Goal: Task Accomplishment & Management: Manage account settings

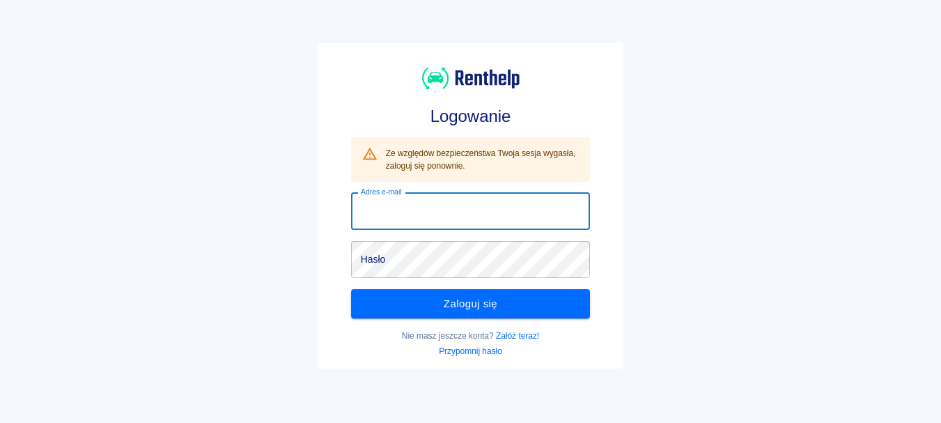
type input "[PERSON_NAME][EMAIL_ADDRESS][DOMAIN_NAME]"
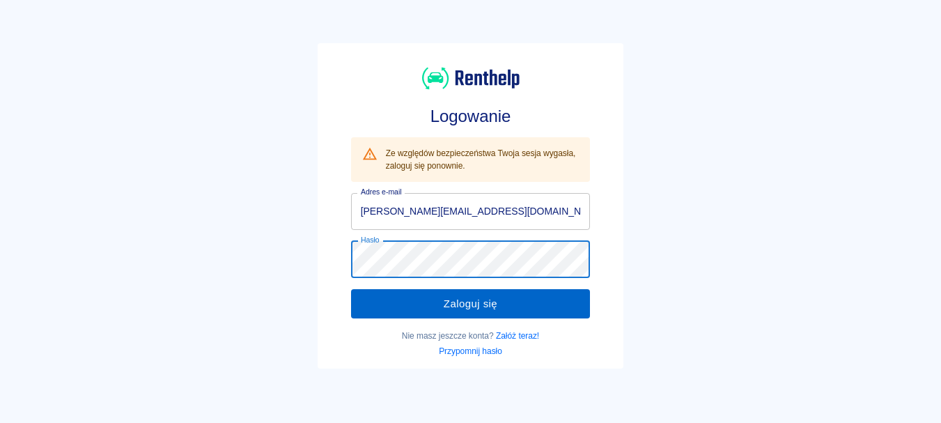
click at [476, 292] on button "Zaloguj się" at bounding box center [471, 303] width 240 height 29
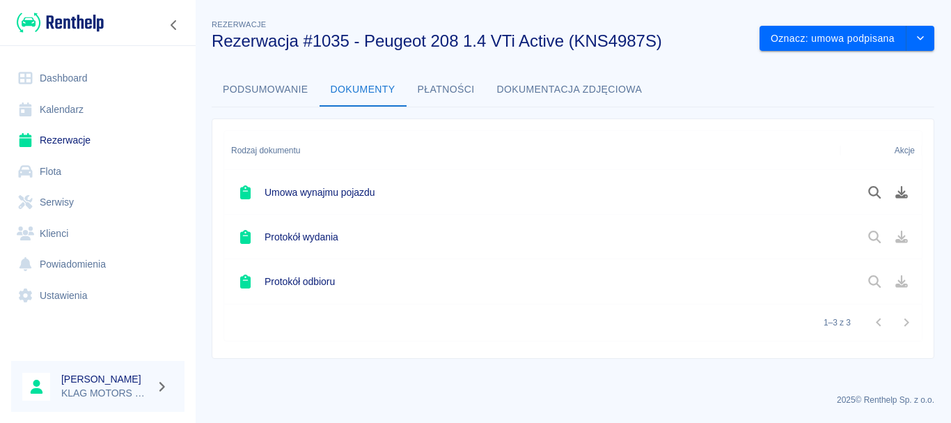
click at [109, 136] on link "Rezerwacje" at bounding box center [97, 140] width 173 height 31
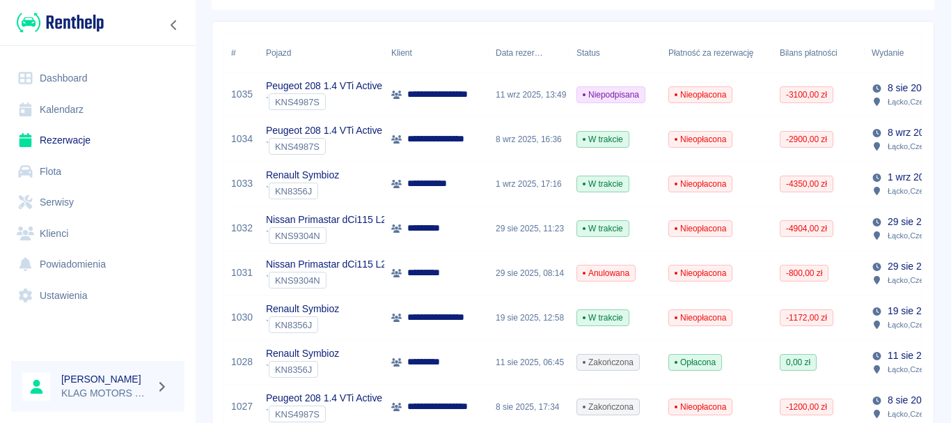
scroll to position [209, 0]
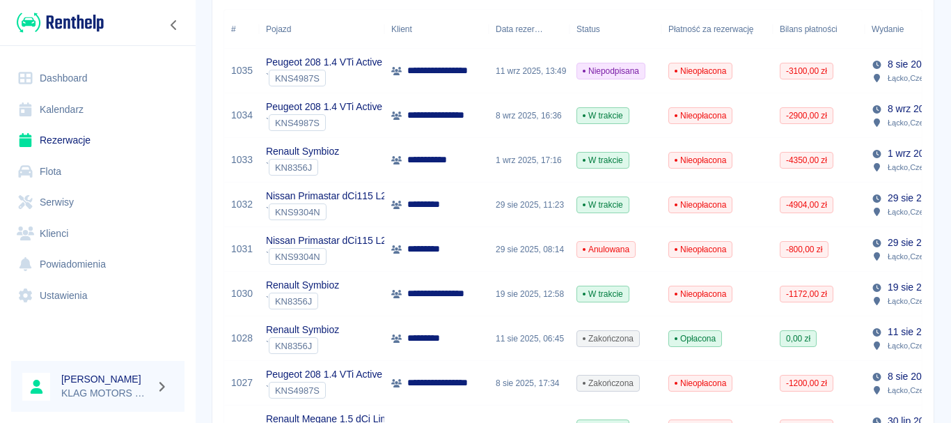
click at [370, 393] on div "` KNS4987S" at bounding box center [324, 390] width 116 height 17
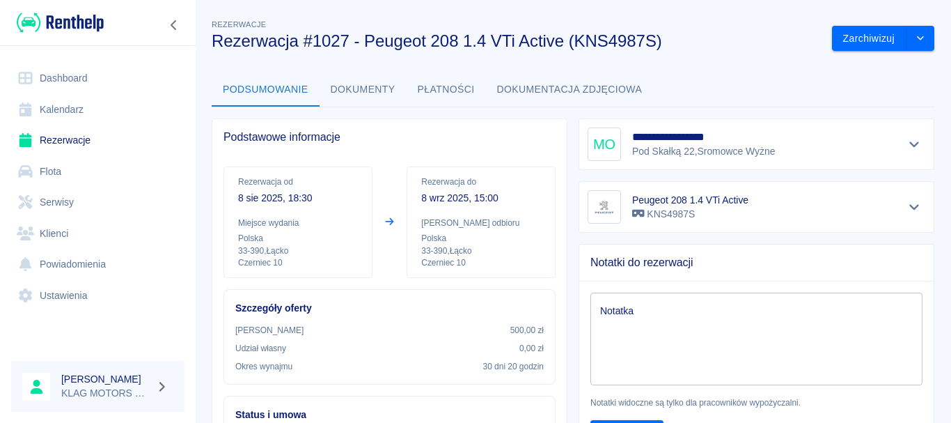
click at [429, 92] on button "Płatności" at bounding box center [446, 89] width 79 height 33
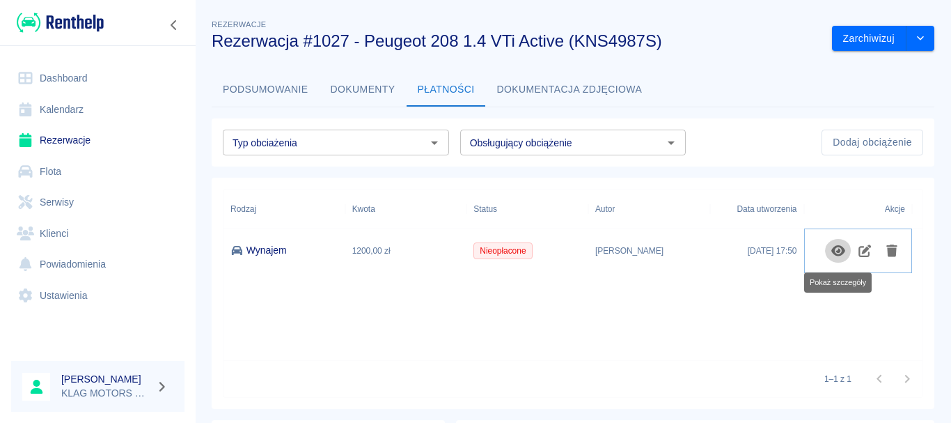
click at [840, 251] on icon "Pokaż szczegóły" at bounding box center [838, 250] width 14 height 11
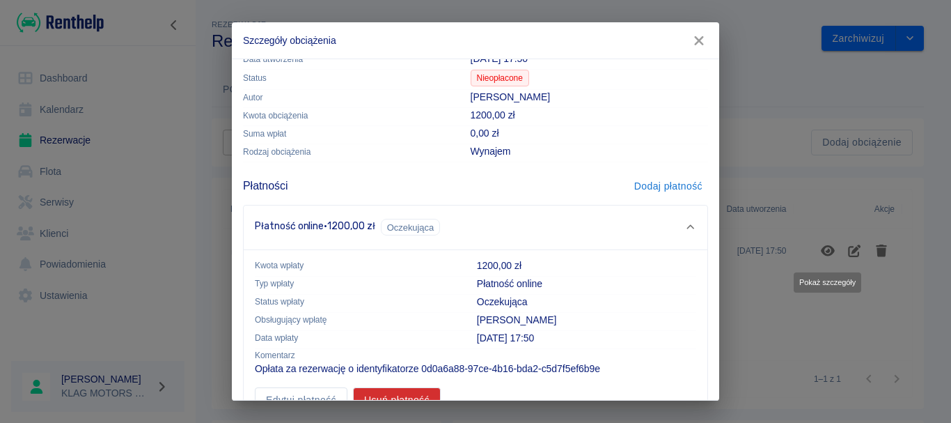
scroll to position [71, 0]
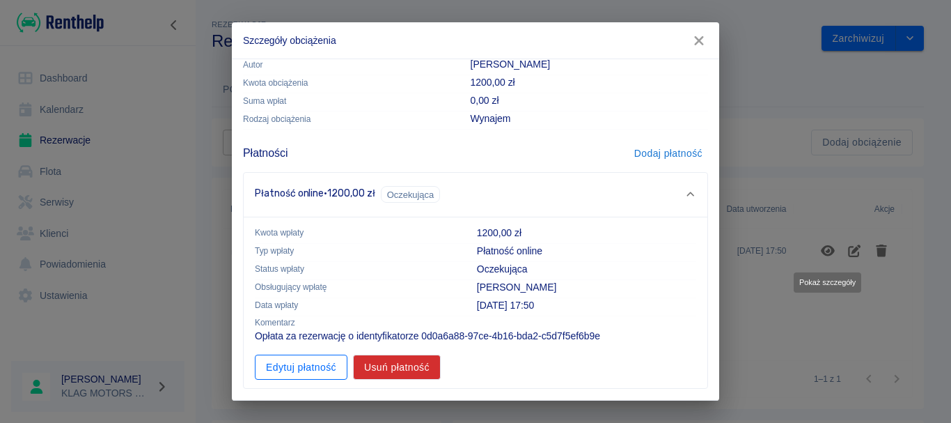
click at [300, 363] on button "Edytuj płatność" at bounding box center [301, 367] width 93 height 26
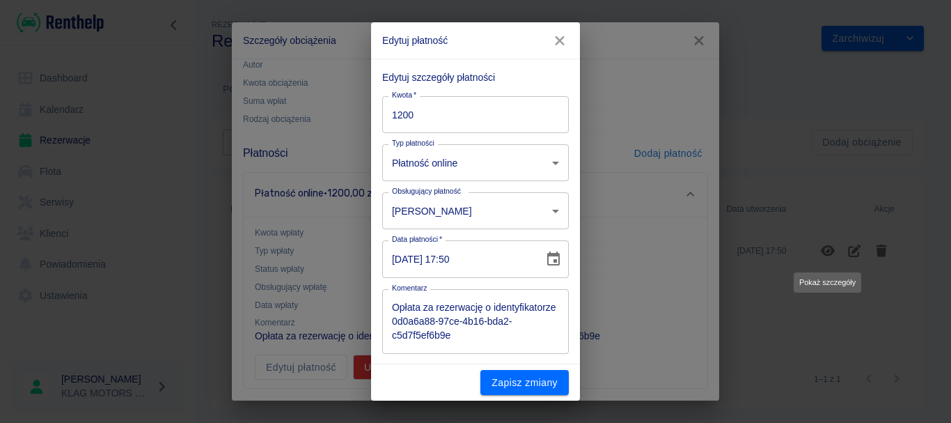
click at [488, 159] on body "**********" at bounding box center [475, 211] width 951 height 423
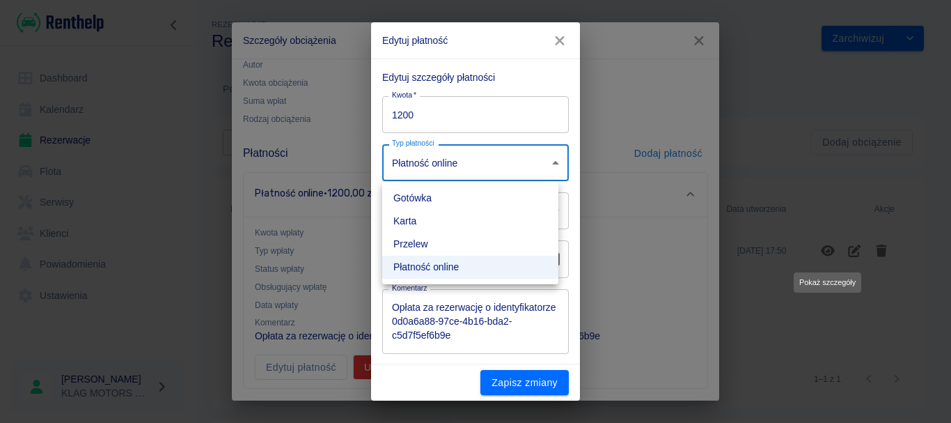
click at [488, 159] on div at bounding box center [475, 211] width 951 height 423
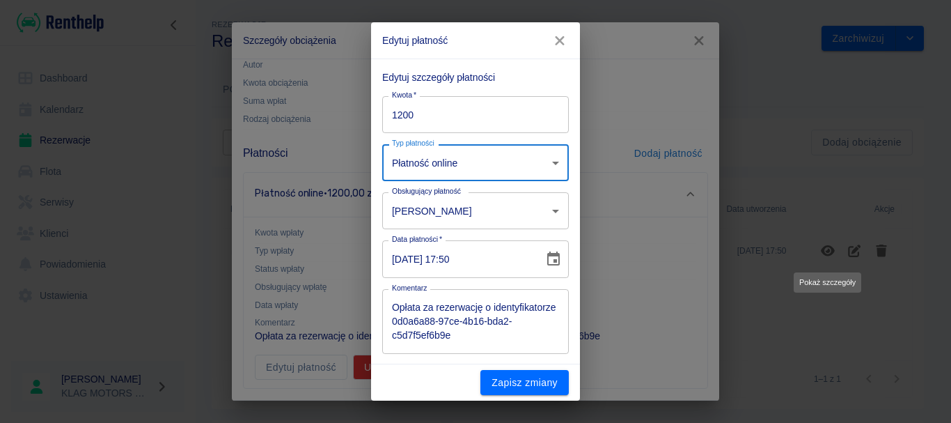
click at [564, 36] on icon "button" at bounding box center [560, 40] width 18 height 15
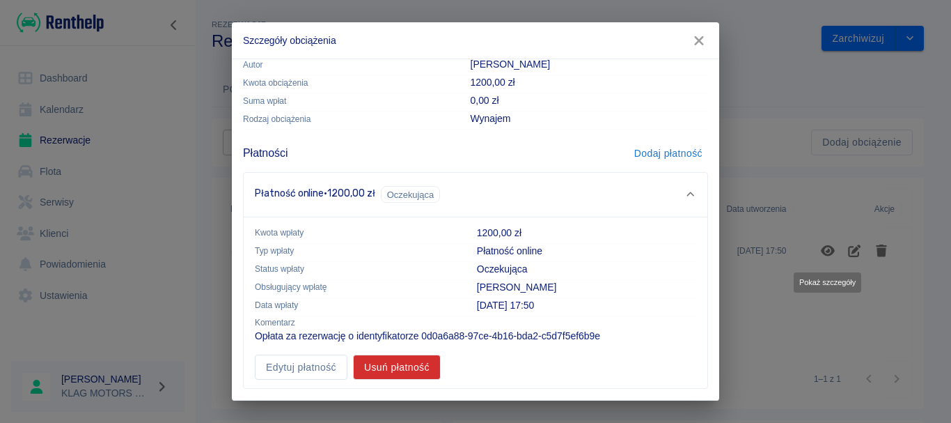
click at [661, 153] on button "Dodaj płatność" at bounding box center [668, 154] width 79 height 26
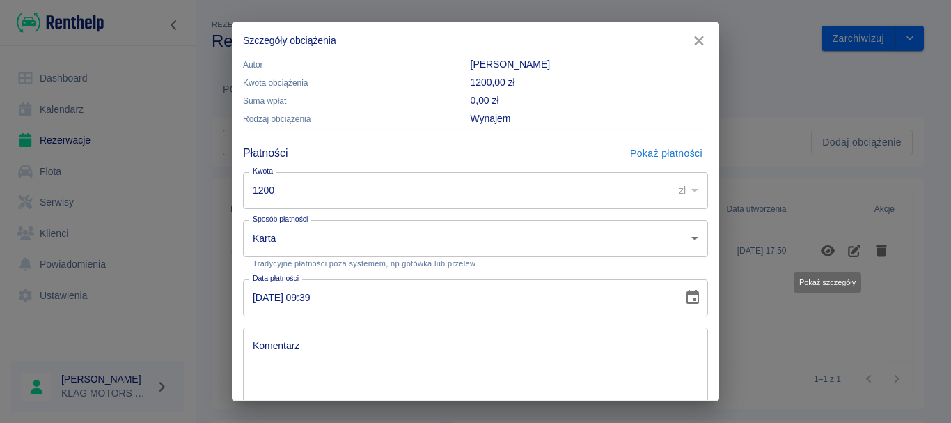
scroll to position [139, 0]
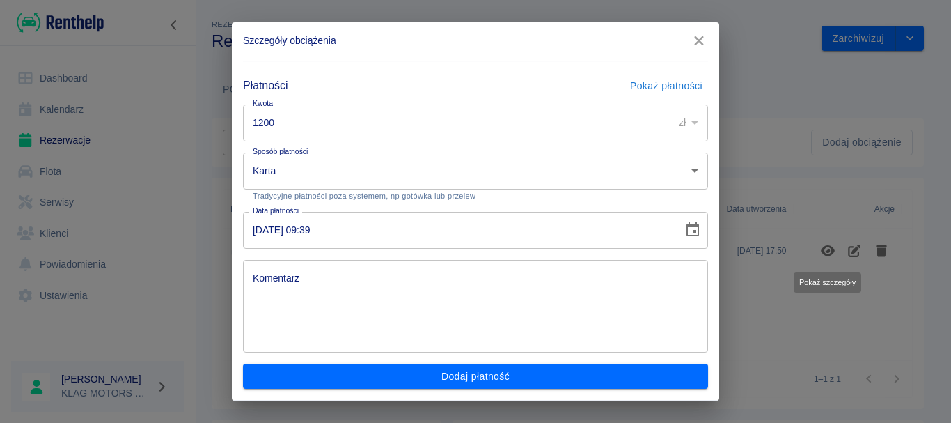
click at [334, 296] on textarea "Komentarz" at bounding box center [476, 306] width 446 height 70
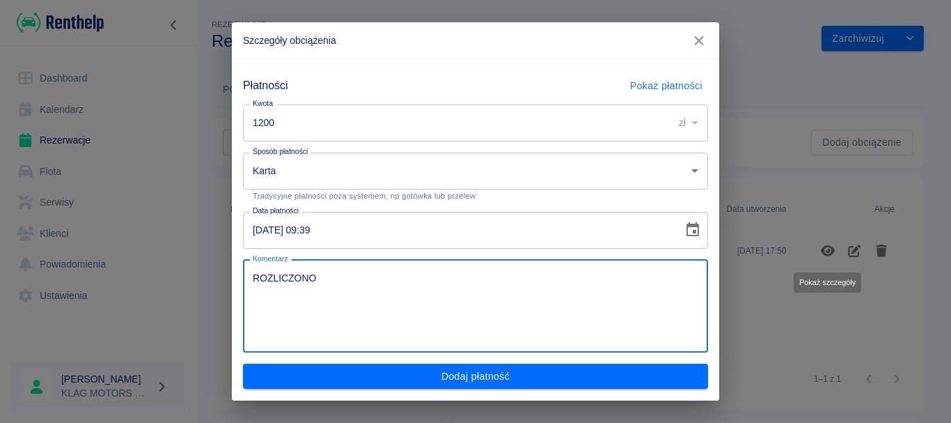
click at [367, 285] on textarea "ROZLICZONO" at bounding box center [476, 306] width 446 height 70
click at [327, 290] on textarea "ROZLICZONO ( wystawiono nową umowę ponieważ zastosowano złą stawkę)" at bounding box center [476, 306] width 446 height 70
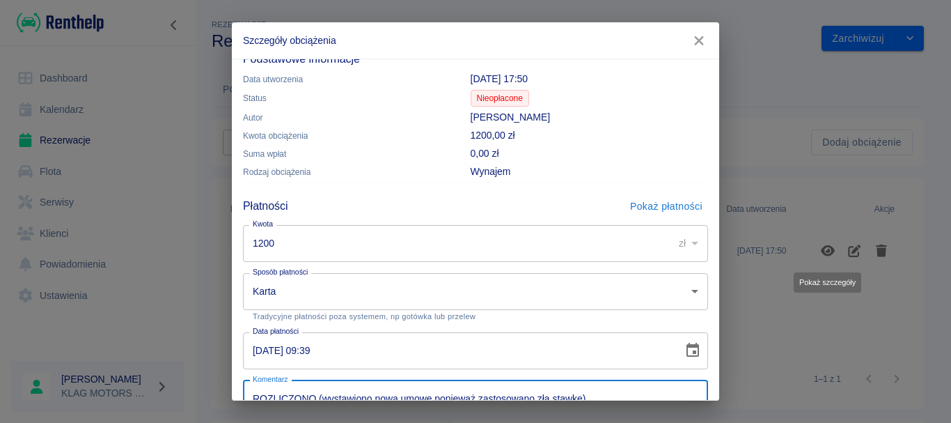
scroll to position [0, 0]
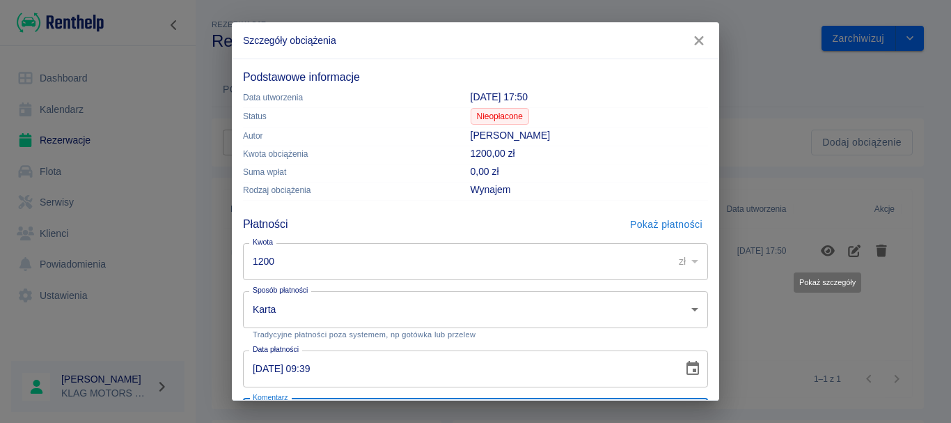
type textarea "ROZLICZONO (wystawiono nową umowę ponieważ zastosowano złą stawkę)"
click at [421, 318] on body "**********" at bounding box center [475, 211] width 951 height 423
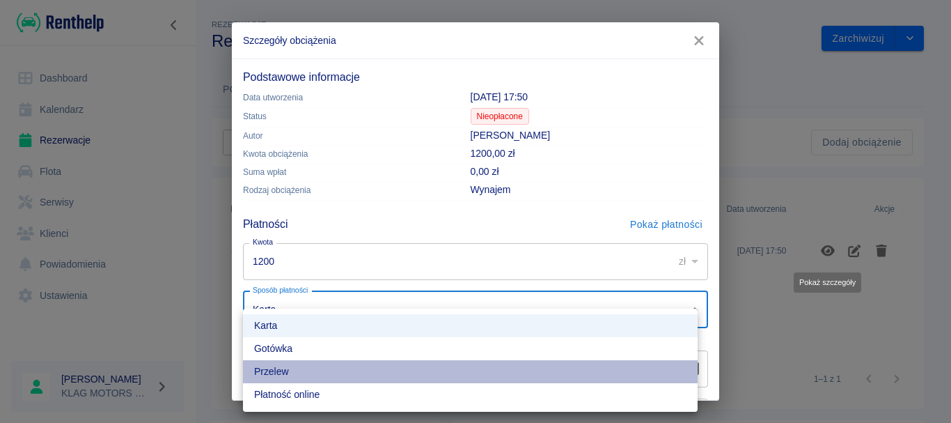
click at [336, 377] on li "Przelew" at bounding box center [470, 371] width 455 height 23
type input "bank_transfer"
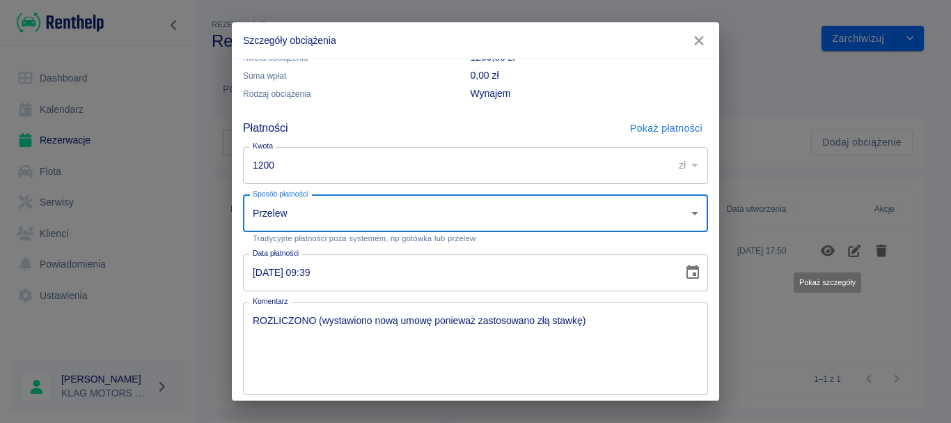
scroll to position [139, 0]
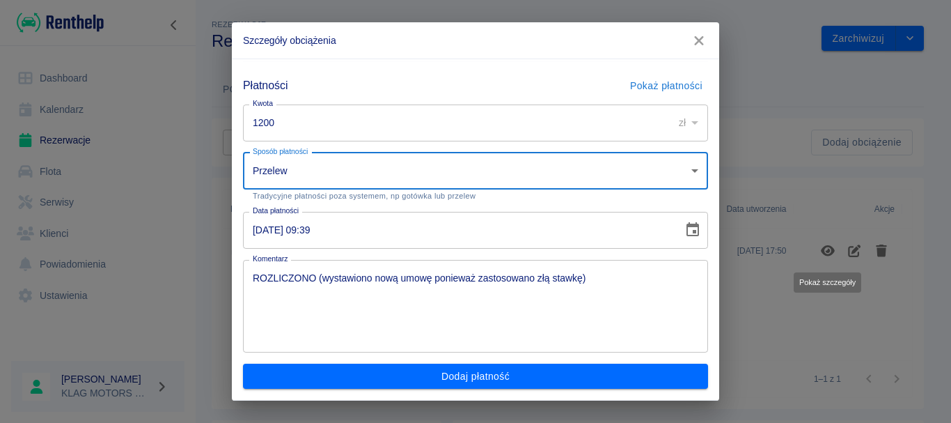
click at [525, 362] on div "Dodaj płatność" at bounding box center [470, 370] width 476 height 37
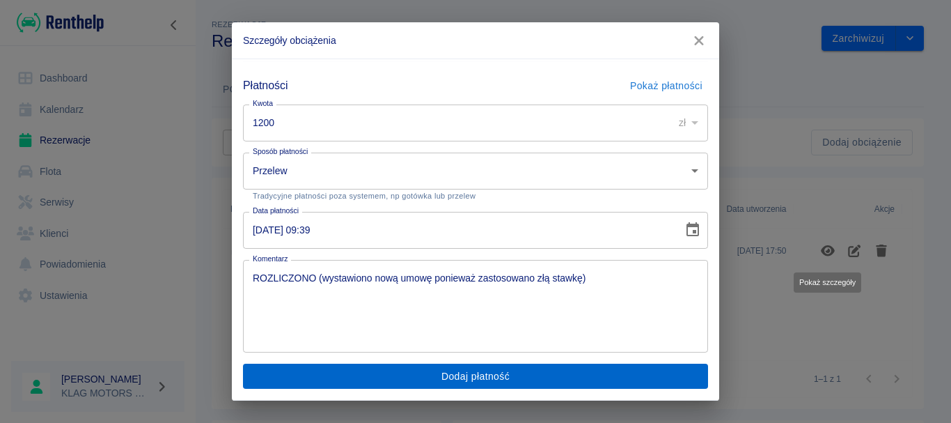
click at [525, 371] on button "Dodaj płatność" at bounding box center [475, 376] width 465 height 26
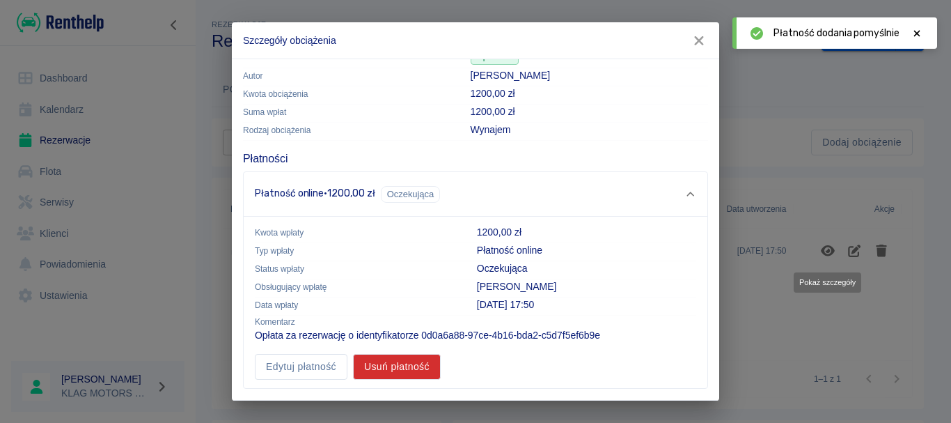
scroll to position [106, 0]
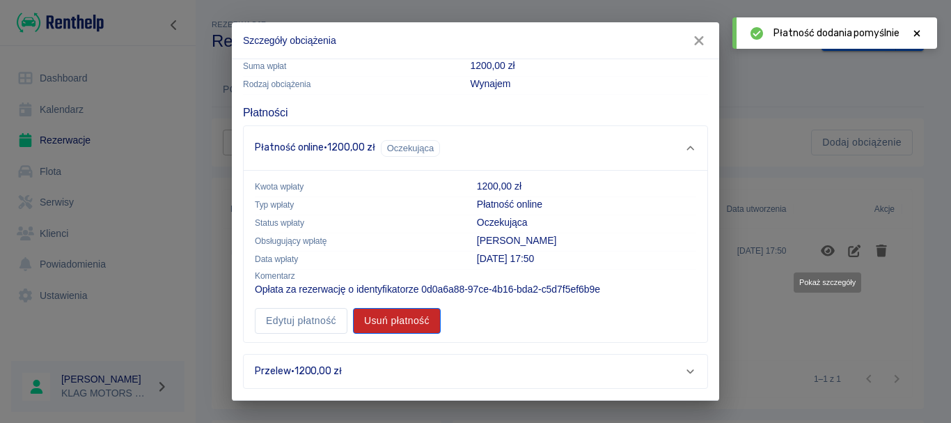
click at [402, 319] on button "Usuń płatność" at bounding box center [397, 321] width 88 height 26
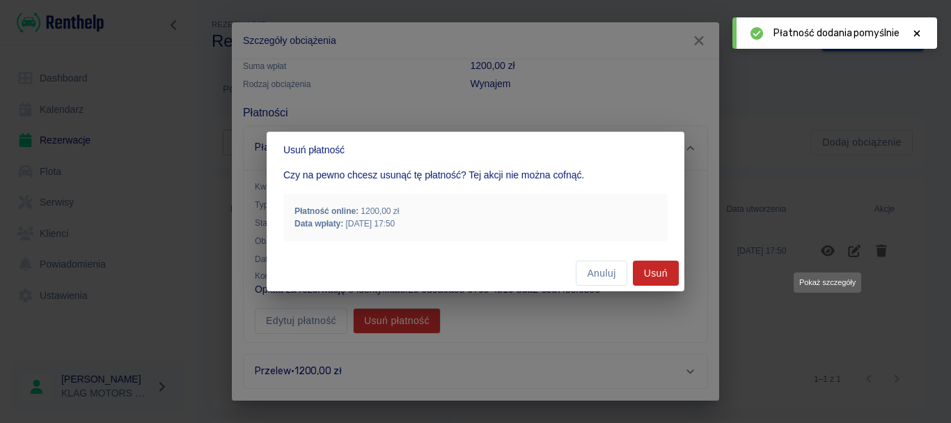
click at [668, 283] on button "Usuń" at bounding box center [656, 273] width 46 height 26
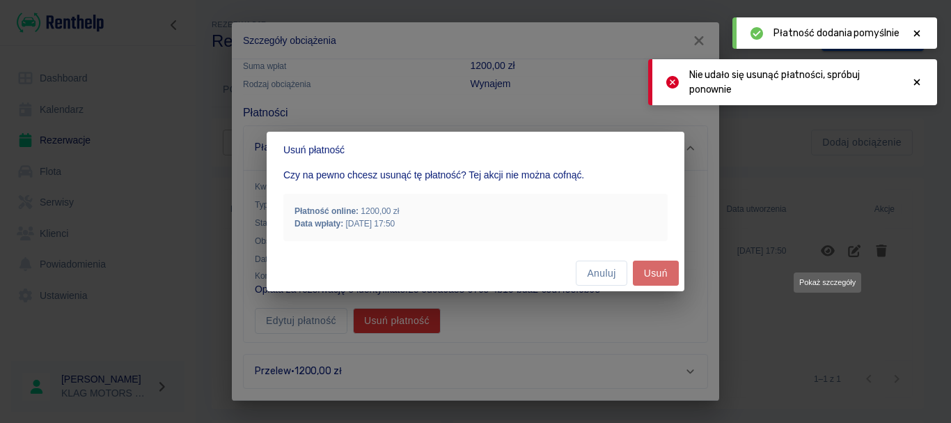
click at [657, 267] on button "Usuń" at bounding box center [656, 273] width 46 height 26
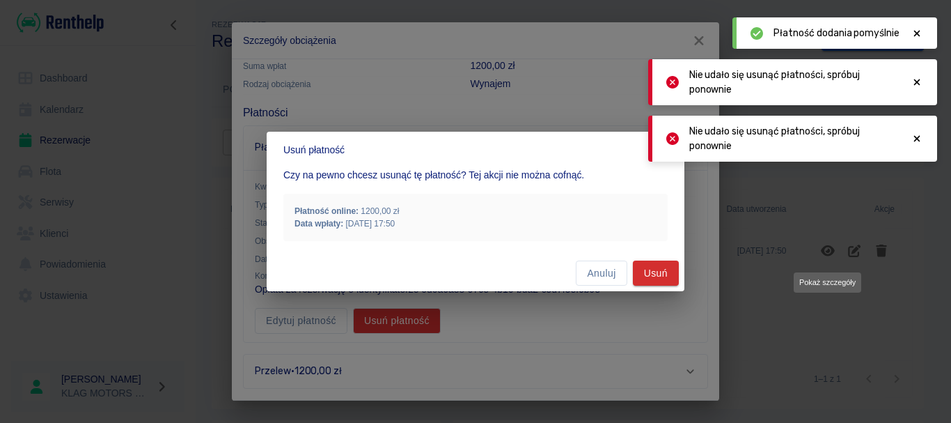
click at [707, 24] on div "Usuń płatność Czy na pewno chcesz usunąć tę płatność? Tej akcji nie można cofną…" at bounding box center [475, 211] width 951 height 423
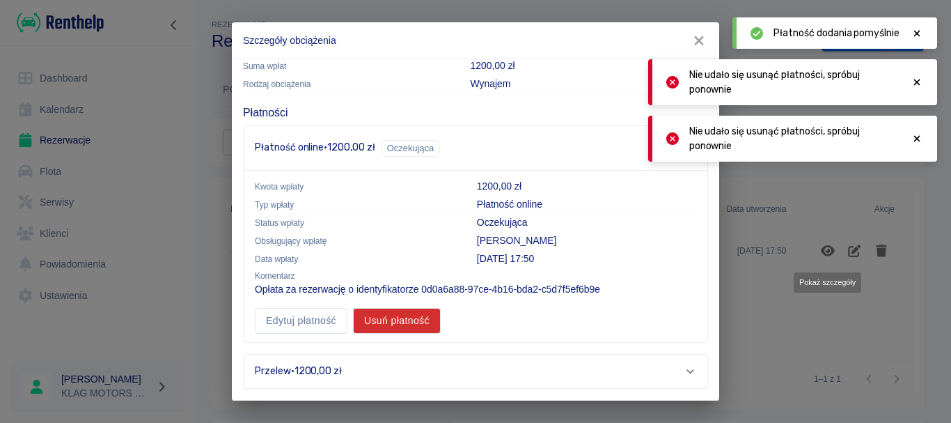
click at [700, 34] on icon "button" at bounding box center [699, 40] width 18 height 15
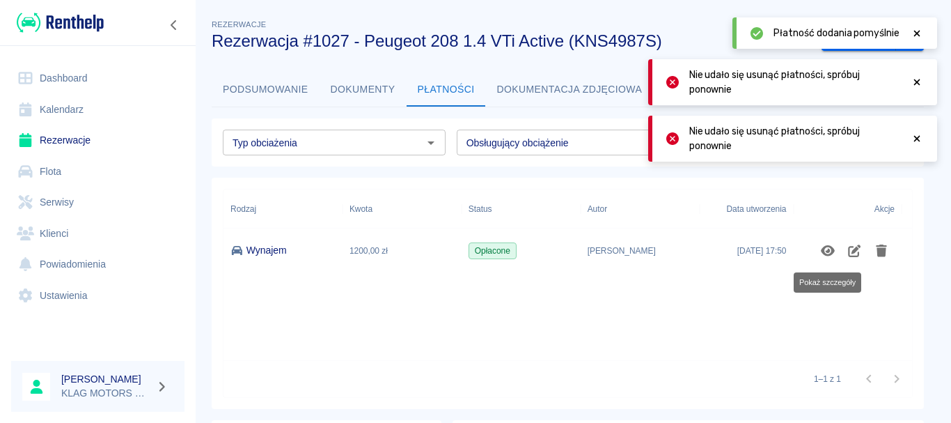
scroll to position [0, 0]
click at [700, 34] on div "Szczegóły obciążenia" at bounding box center [475, 211] width 951 height 423
click at [127, 142] on link "Rezerwacje" at bounding box center [97, 140] width 173 height 31
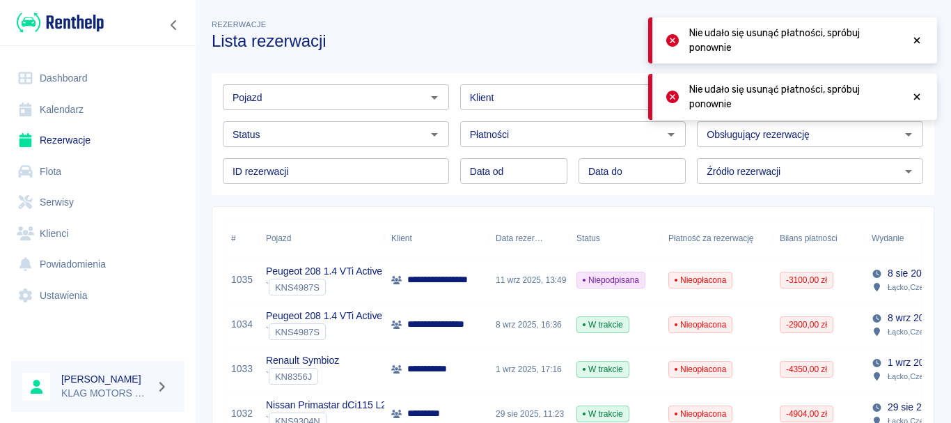
click at [357, 279] on div "` KNS4987S" at bounding box center [324, 287] width 116 height 17
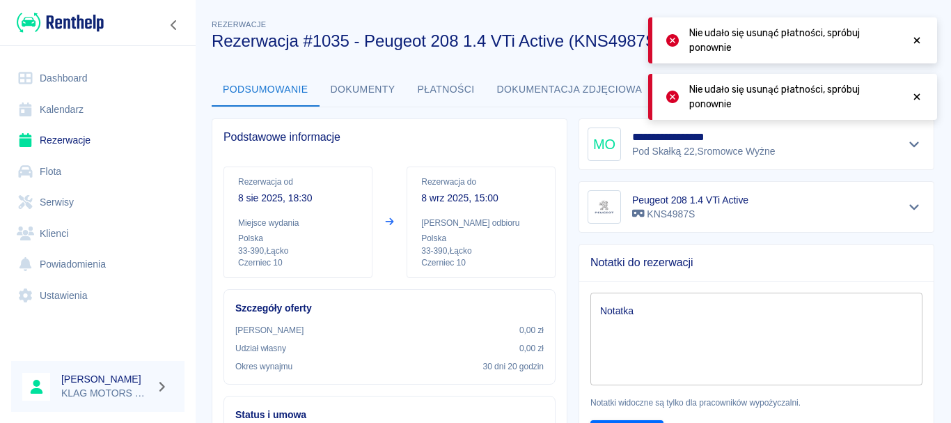
click at [914, 37] on icon at bounding box center [917, 41] width 13 height 10
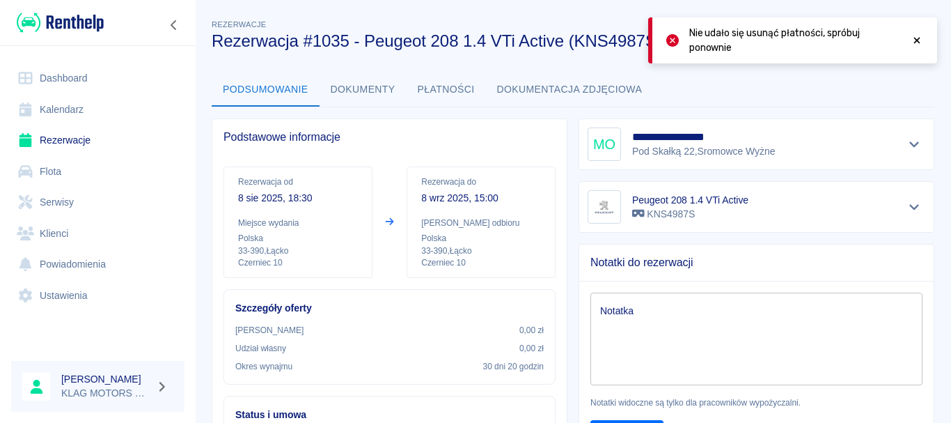
click at [915, 39] on icon at bounding box center [917, 41] width 6 height 6
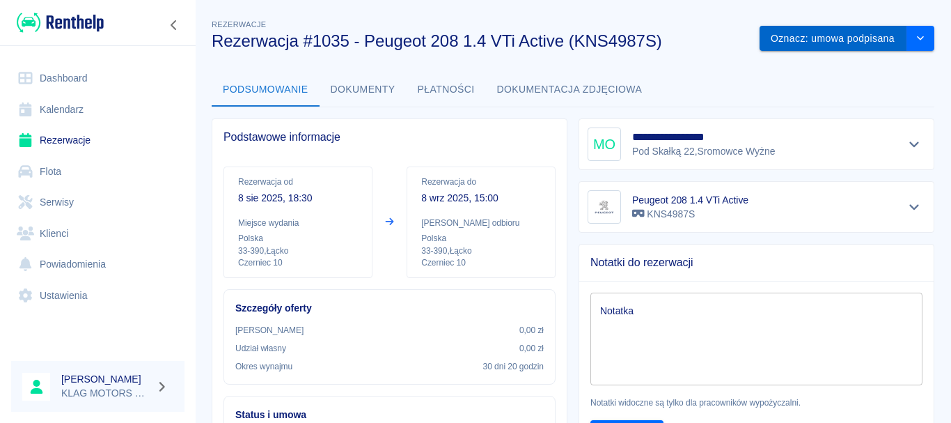
click at [829, 43] on button "Oznacz: umowa podpisana" at bounding box center [833, 39] width 147 height 26
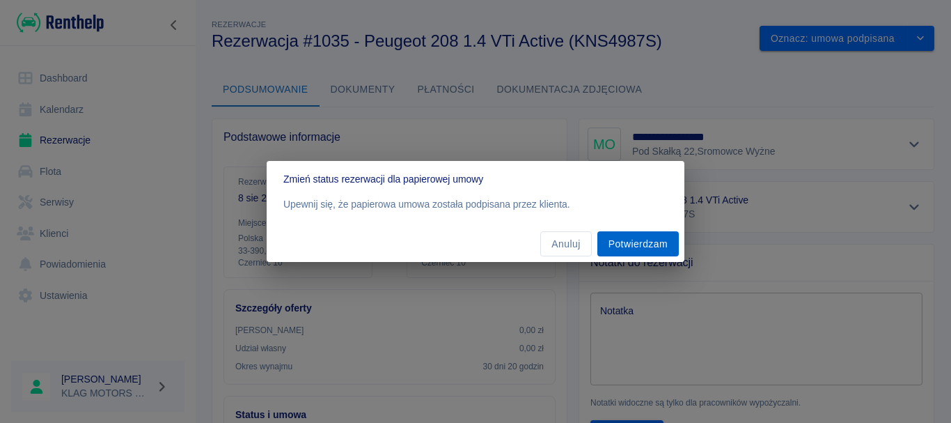
click at [668, 250] on button "Potwierdzam" at bounding box center [637, 244] width 81 height 26
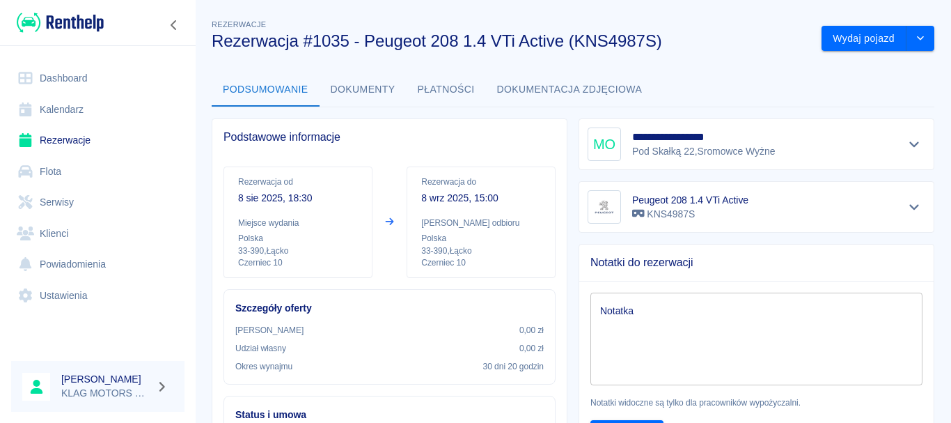
click at [456, 89] on button "Płatności" at bounding box center [446, 89] width 79 height 33
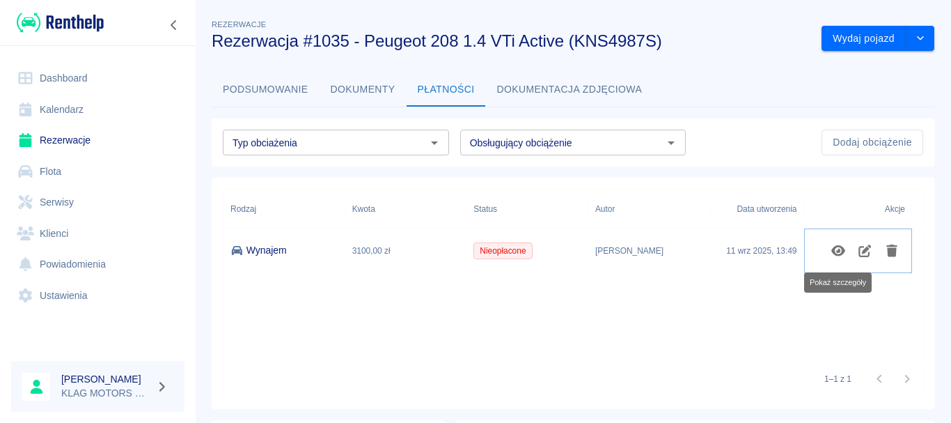
click at [842, 252] on icon "Pokaż szczegóły" at bounding box center [838, 250] width 14 height 11
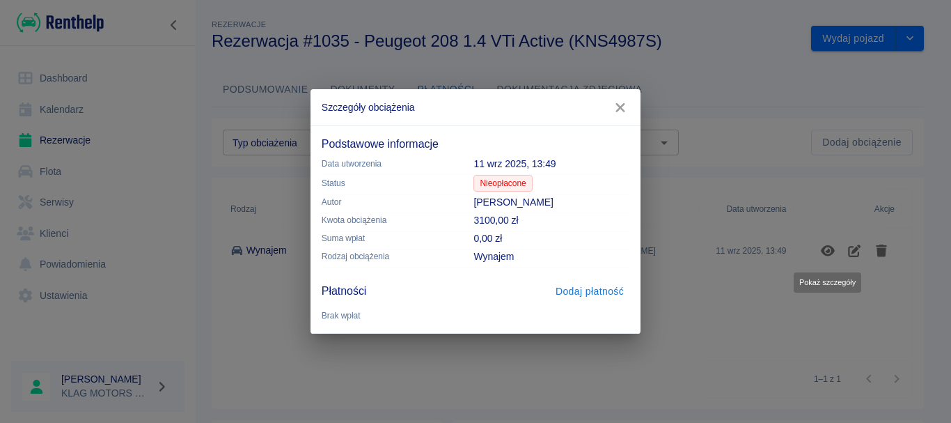
click at [620, 109] on icon "button" at bounding box center [620, 107] width 9 height 9
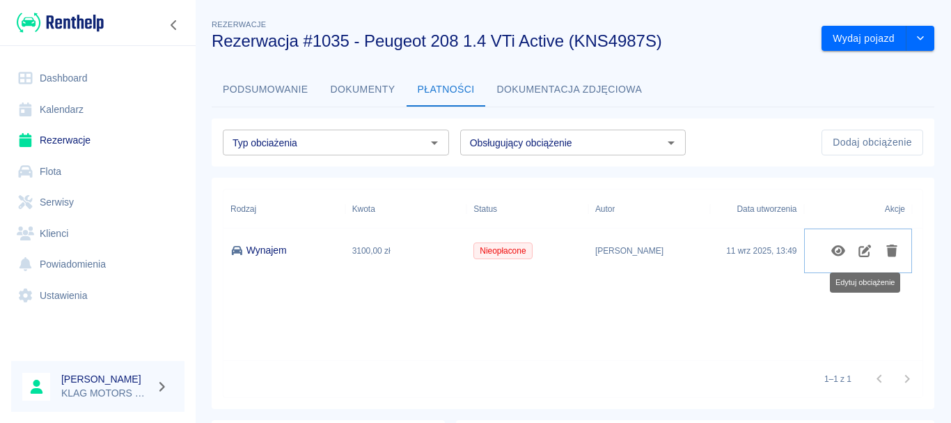
click at [866, 251] on icon "Edytuj obciążenie" at bounding box center [865, 250] width 13 height 13
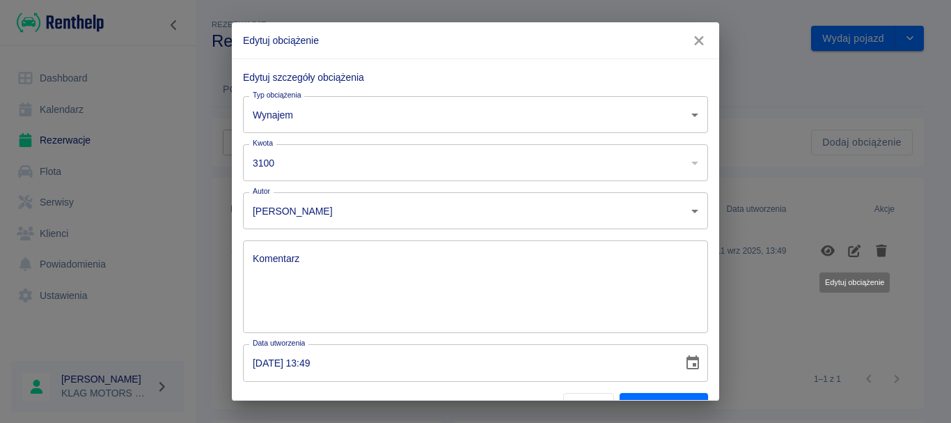
scroll to position [29, 0]
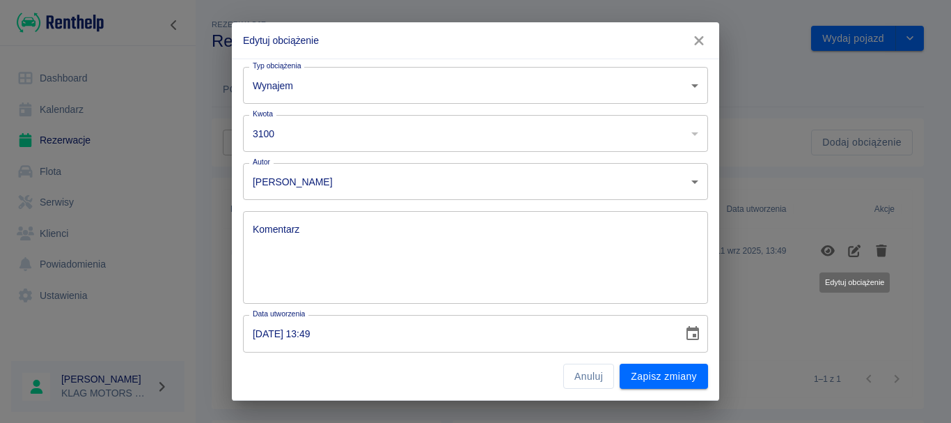
click at [802, 370] on div "Edytuj obciążenie Edytuj szczegóły obciążenia Typ obciążenia Wynajem rent Typ o…" at bounding box center [475, 211] width 951 height 423
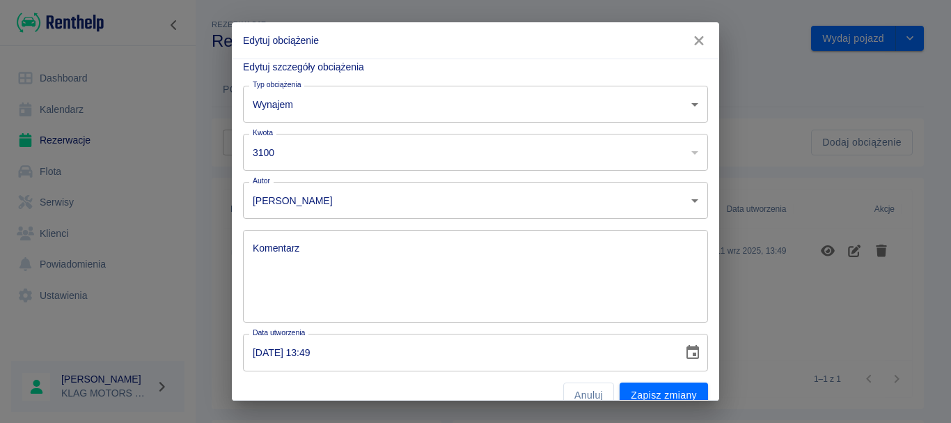
scroll to position [0, 0]
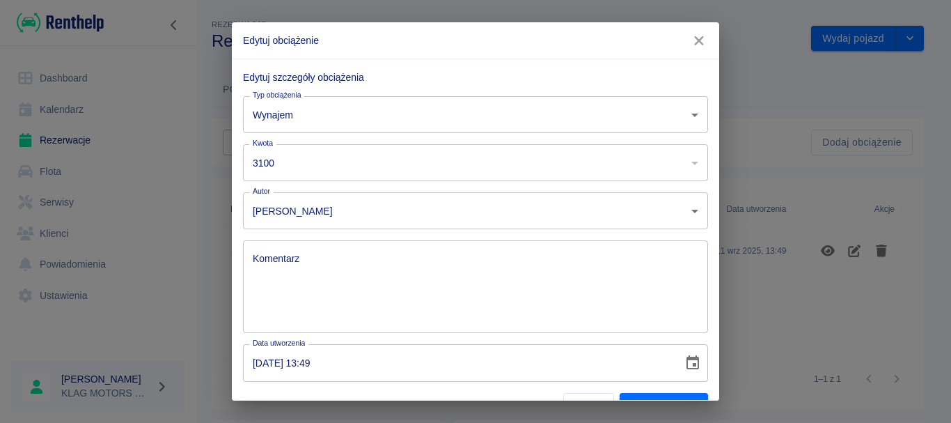
click at [698, 41] on icon "button" at bounding box center [698, 40] width 9 height 9
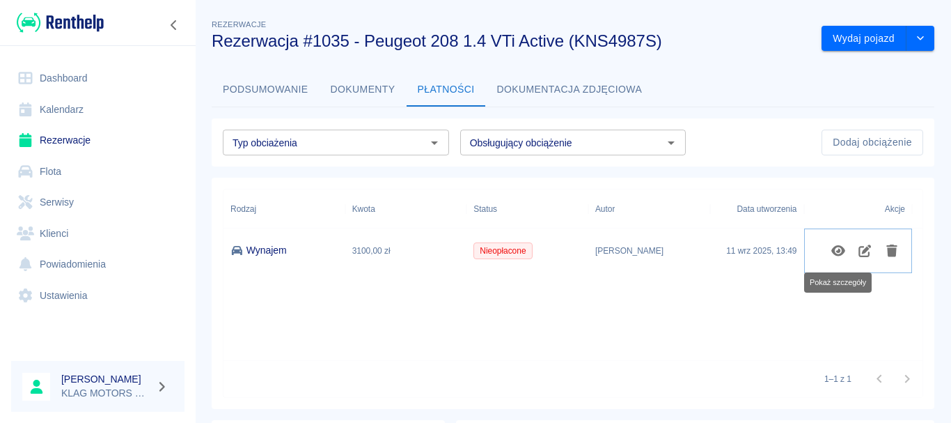
click at [836, 253] on icon "Pokaż szczegóły" at bounding box center [839, 250] width 16 height 13
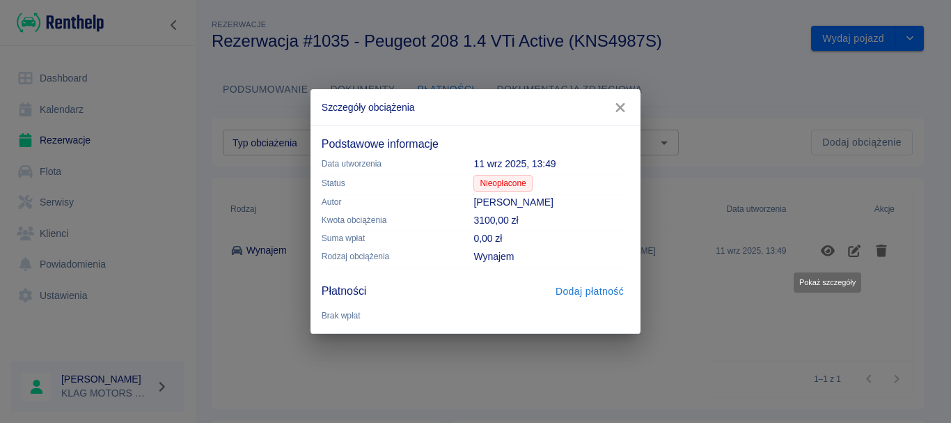
click at [572, 292] on button "Dodaj płatność" at bounding box center [589, 292] width 79 height 26
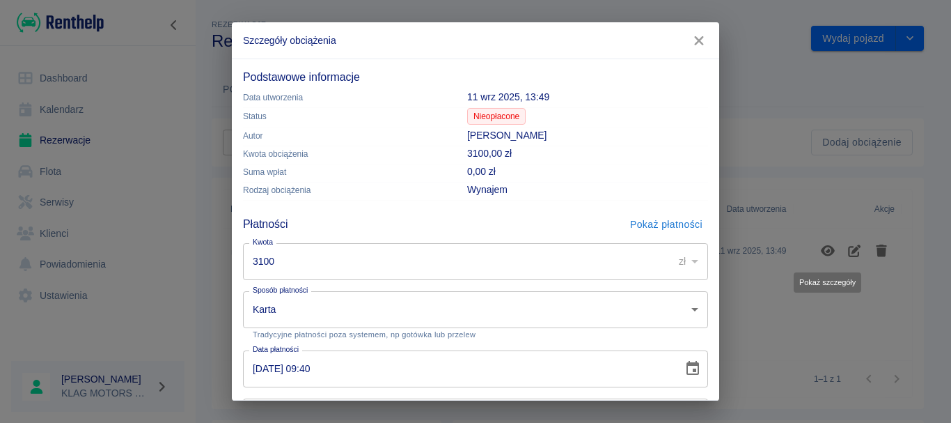
scroll to position [139, 0]
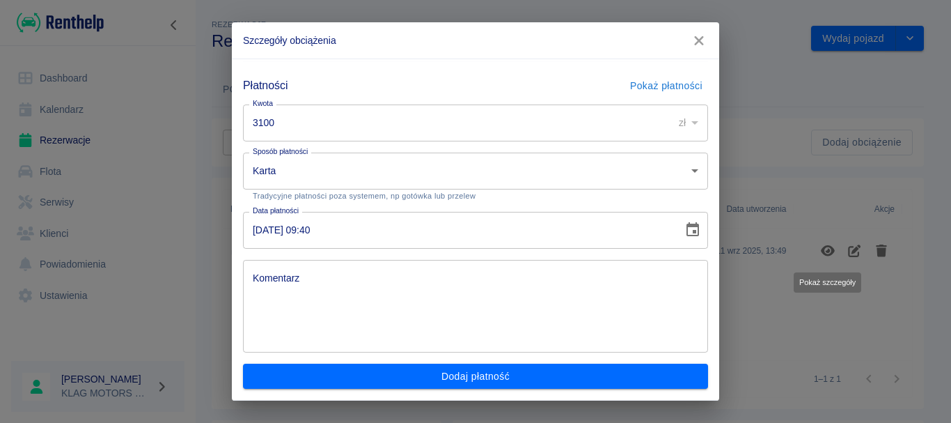
click at [309, 176] on body "**********" at bounding box center [475, 211] width 951 height 423
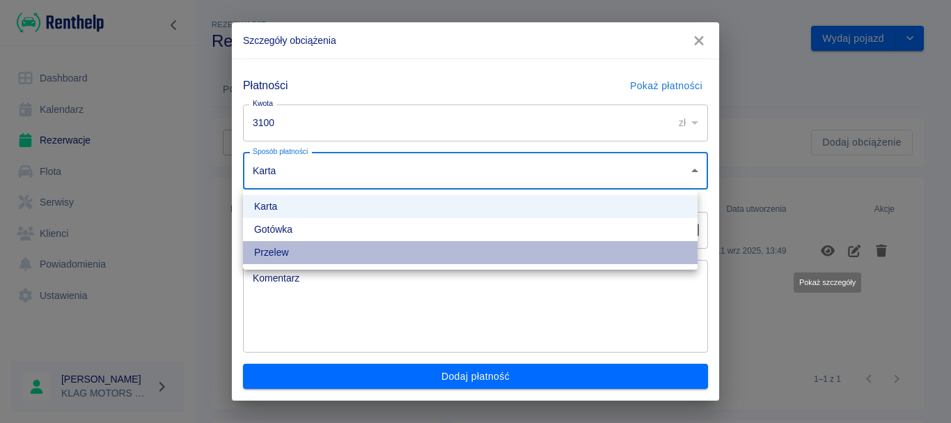
click at [306, 249] on li "Przelew" at bounding box center [470, 252] width 455 height 23
type input "bank_transfer"
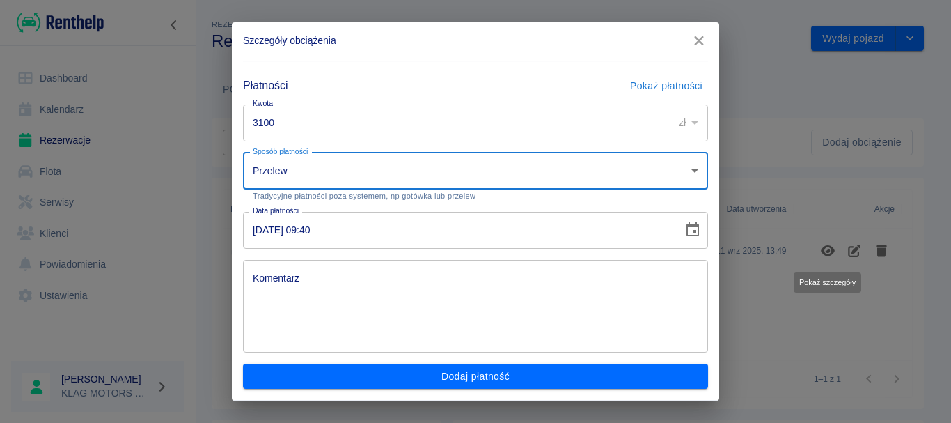
click at [261, 233] on input "18.09.2025 09:40" at bounding box center [458, 230] width 430 height 37
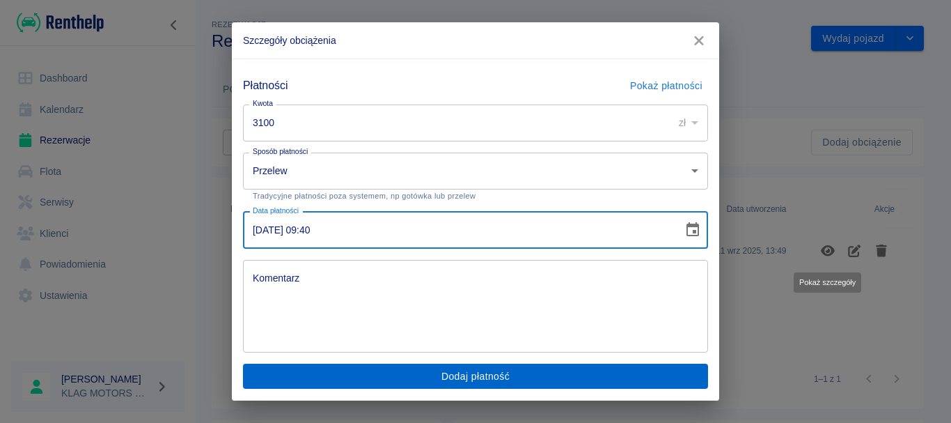
type input "17.09.2025 09:40"
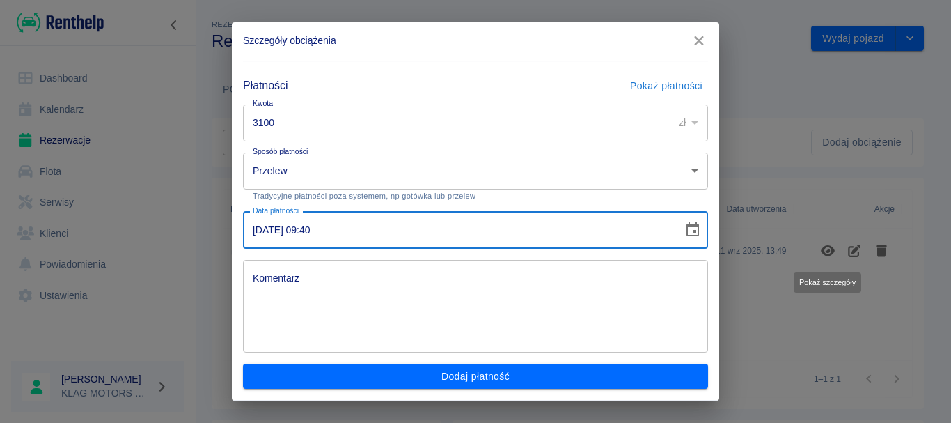
click at [400, 373] on button "Dodaj płatność" at bounding box center [475, 376] width 465 height 26
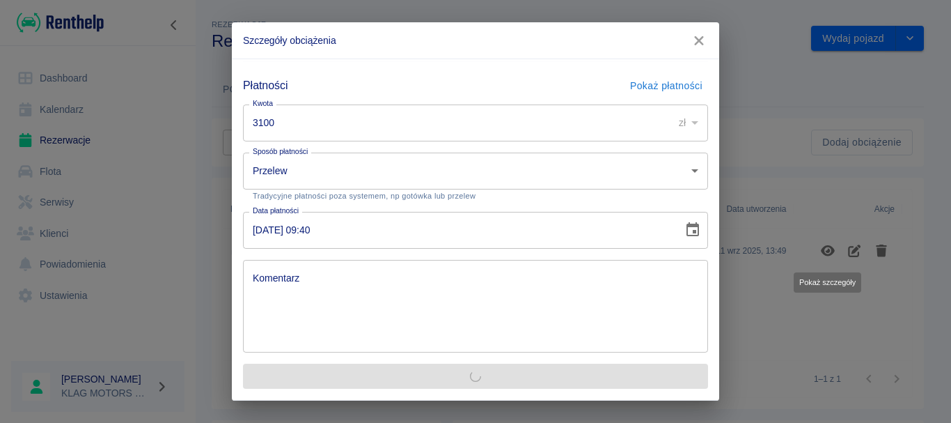
scroll to position [0, 0]
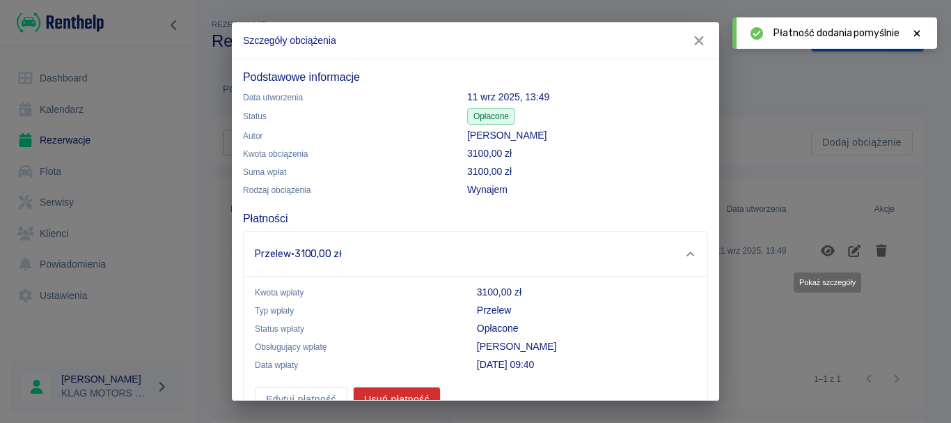
click at [699, 33] on button "button" at bounding box center [698, 41] width 29 height 26
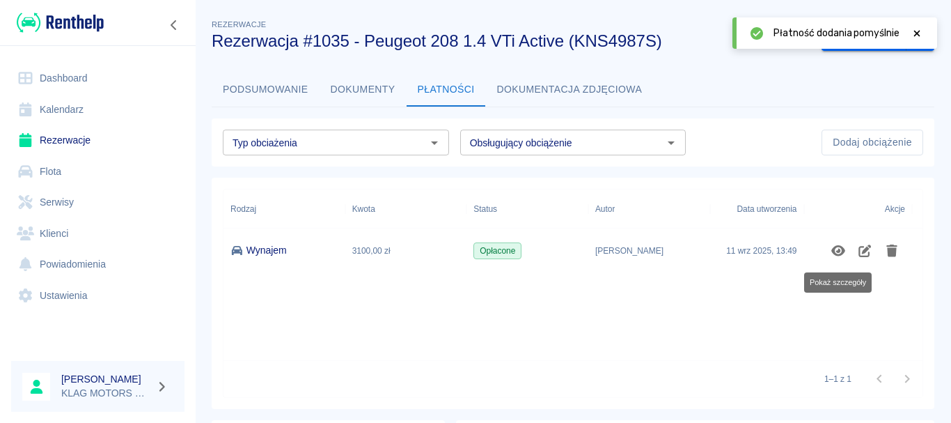
click at [258, 92] on button "Podsumowanie" at bounding box center [266, 89] width 108 height 33
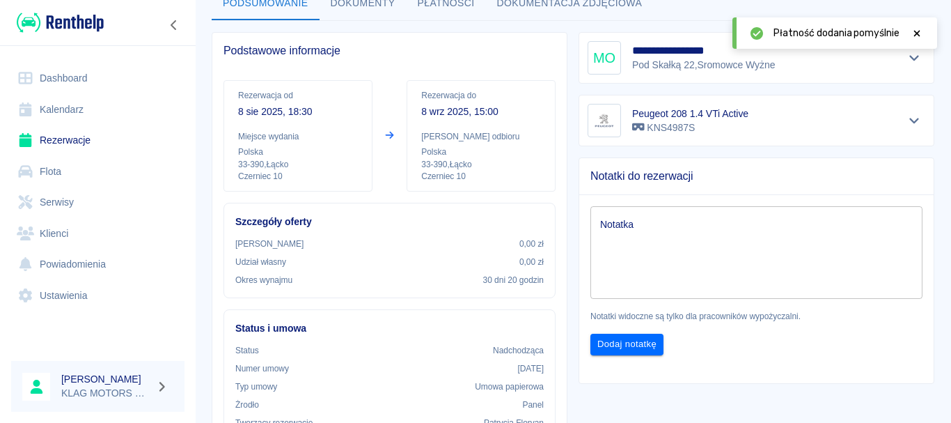
scroll to position [209, 0]
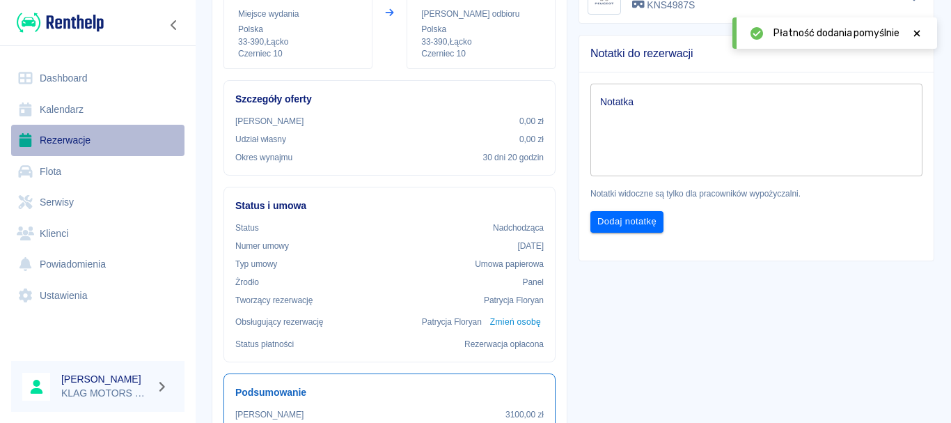
click at [109, 141] on link "Rezerwacje" at bounding box center [97, 140] width 173 height 31
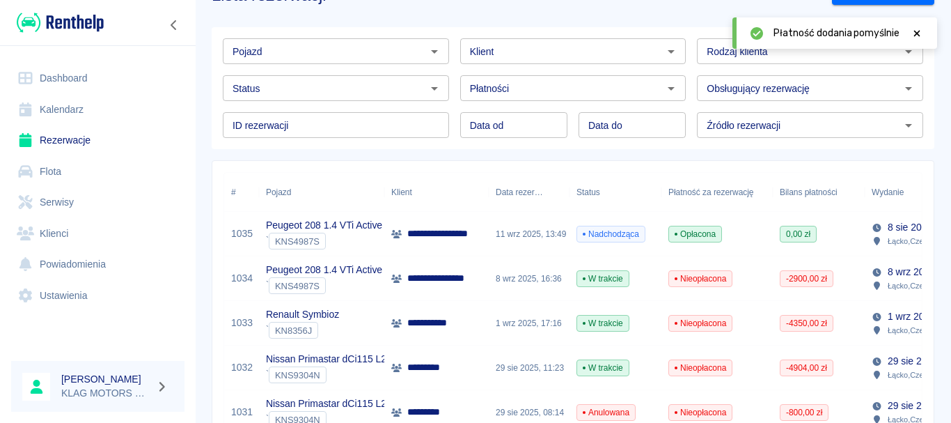
scroll to position [70, 0]
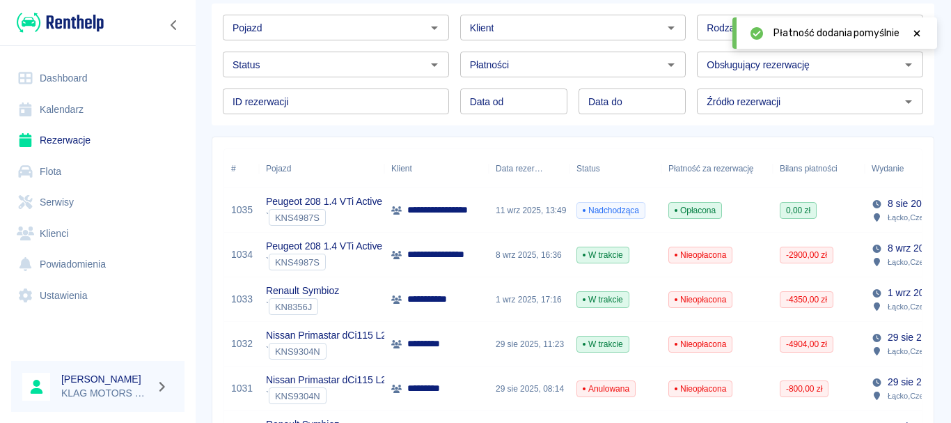
click at [602, 212] on span "Nadchodząca" at bounding box center [611, 210] width 68 height 13
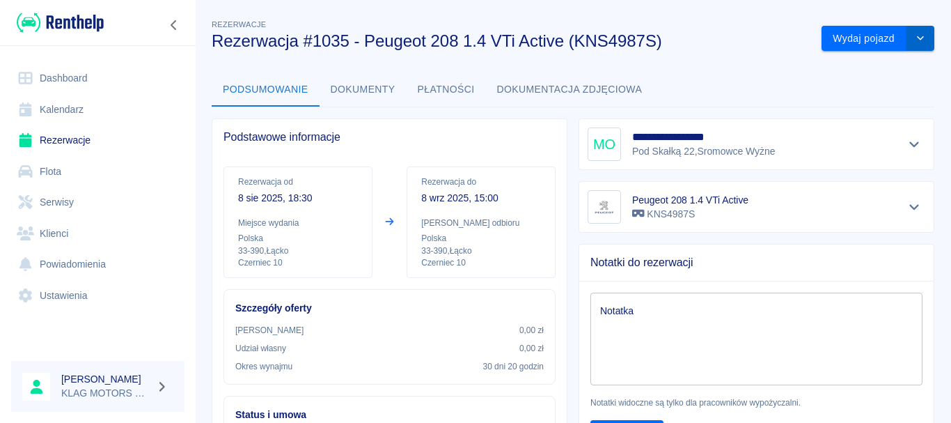
click at [915, 36] on icon "drop-down" at bounding box center [920, 37] width 11 height 9
click at [95, 136] on link "Rezerwacje" at bounding box center [97, 140] width 173 height 31
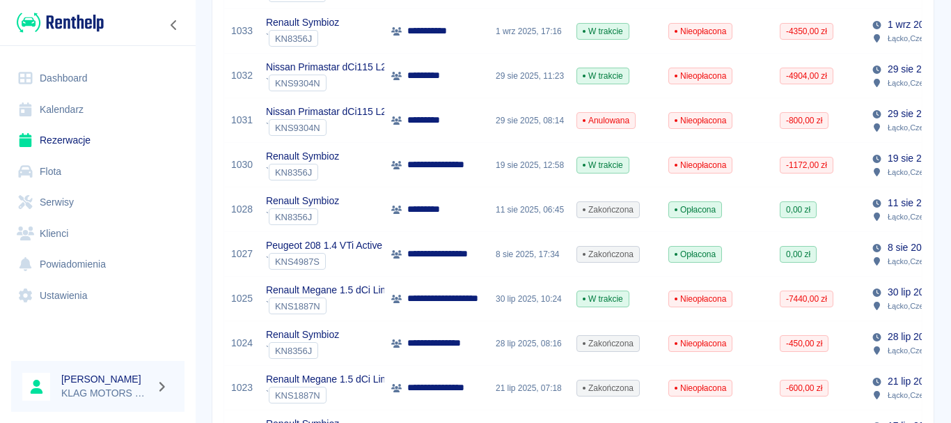
scroll to position [348, 0]
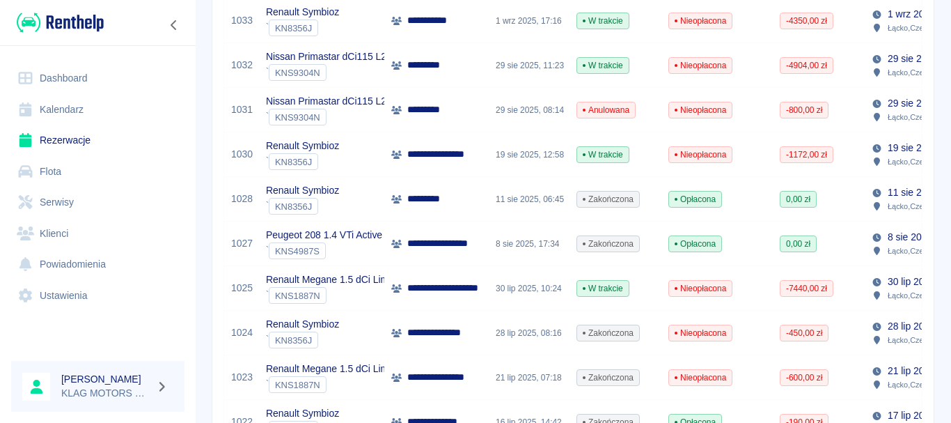
click at [363, 158] on div "Renault Symbioz ` KN8356J" at bounding box center [321, 154] width 125 height 45
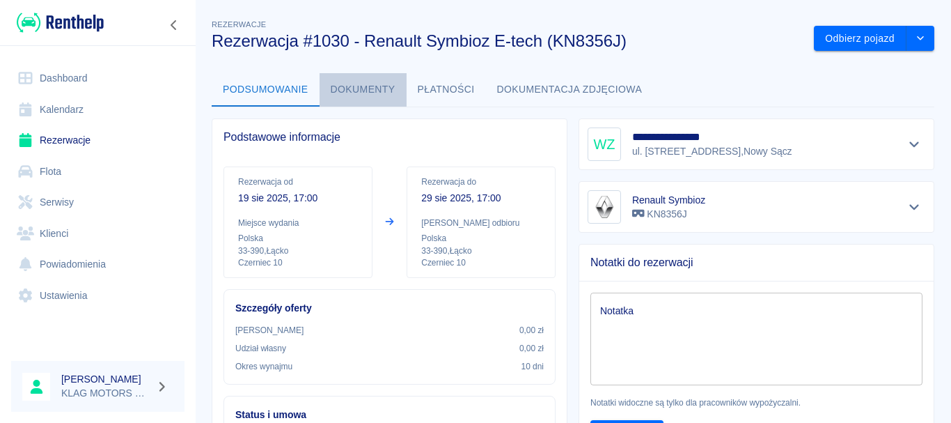
click at [357, 86] on button "Dokumenty" at bounding box center [363, 89] width 87 height 33
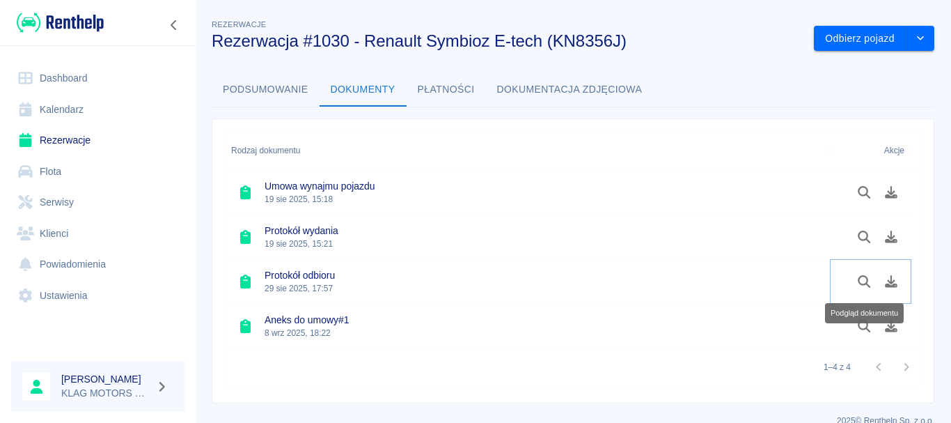
click at [866, 289] on button "Podgląd dokumentu" at bounding box center [864, 281] width 27 height 24
click at [915, 36] on icon "drop-down" at bounding box center [920, 37] width 11 height 9
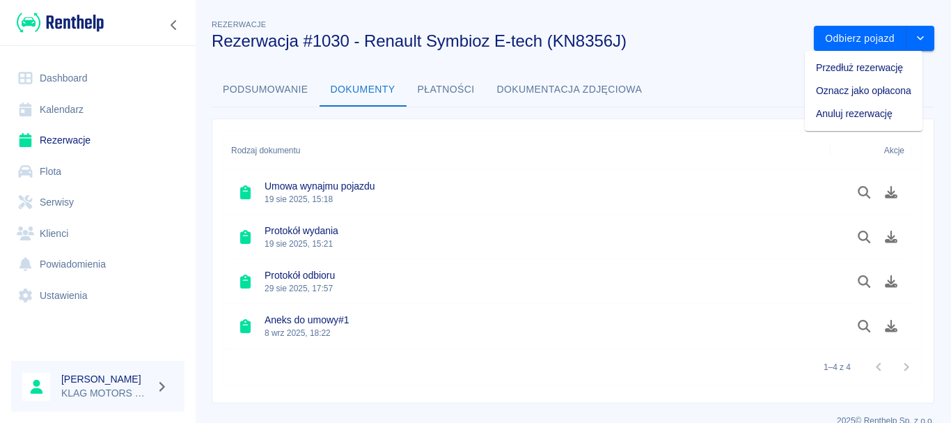
click at [239, 83] on button "Podsumowanie" at bounding box center [266, 89] width 108 height 33
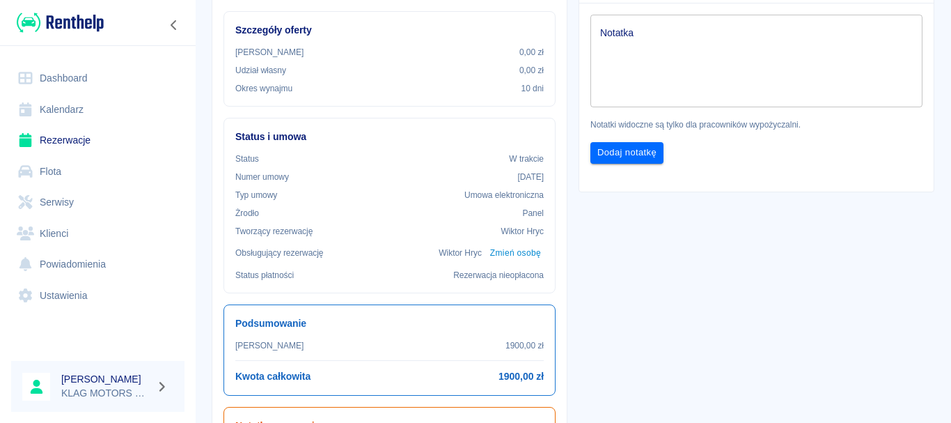
scroll to position [279, 0]
click at [125, 135] on link "Rezerwacje" at bounding box center [97, 140] width 173 height 31
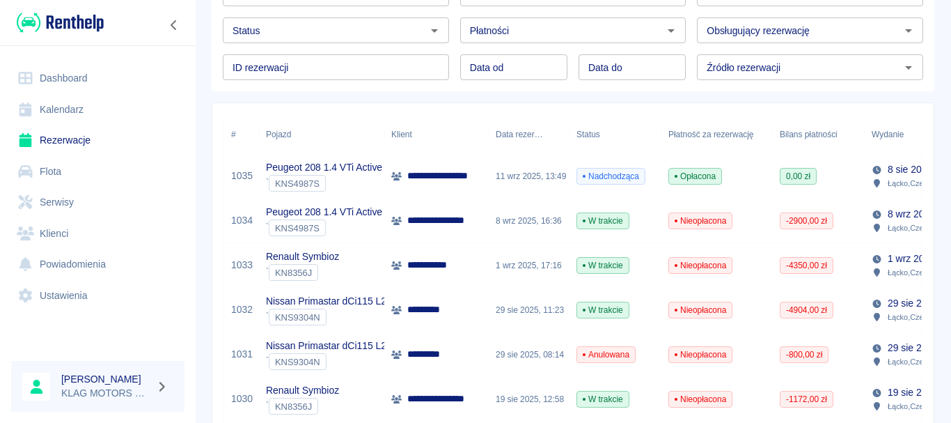
scroll to position [80, 0]
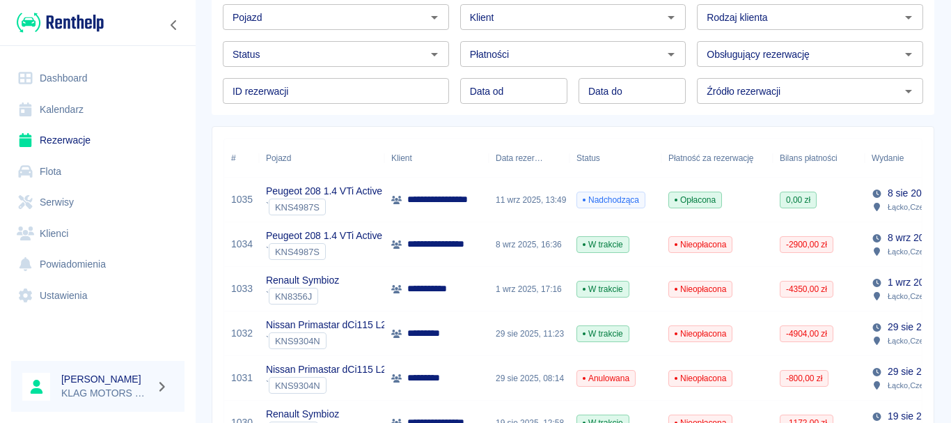
click at [36, 22] on img at bounding box center [60, 22] width 87 height 23
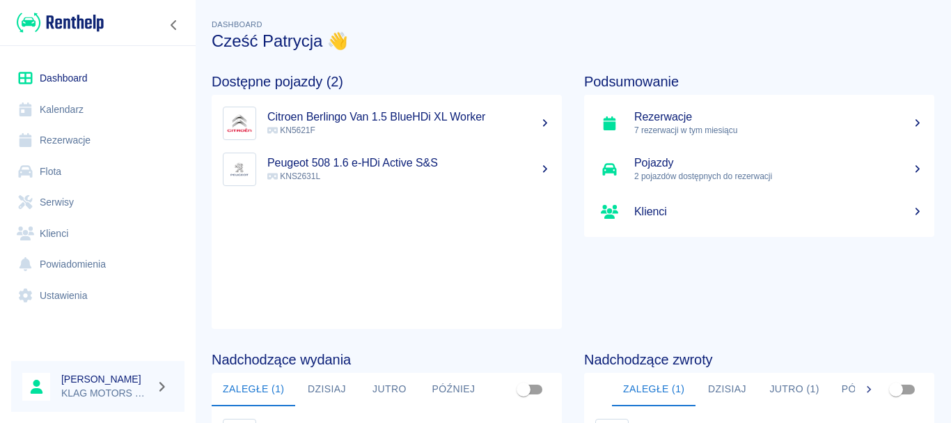
click at [136, 121] on link "Kalendarz" at bounding box center [97, 109] width 173 height 31
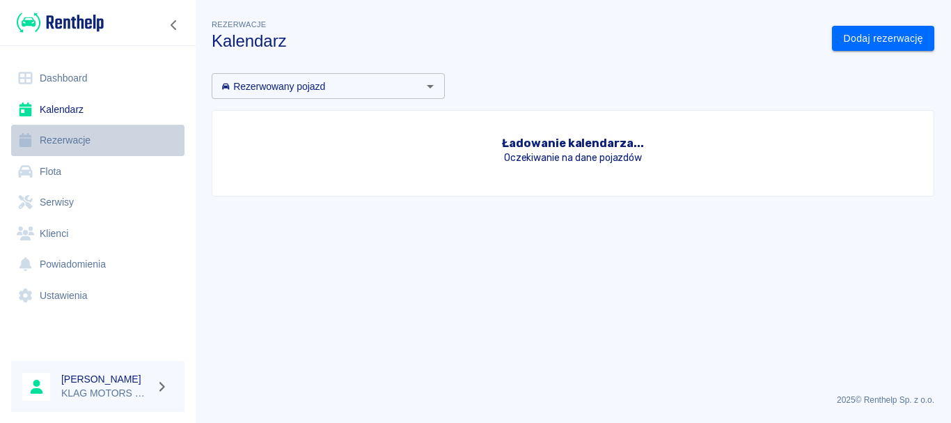
click at [128, 152] on link "Rezerwacje" at bounding box center [97, 140] width 173 height 31
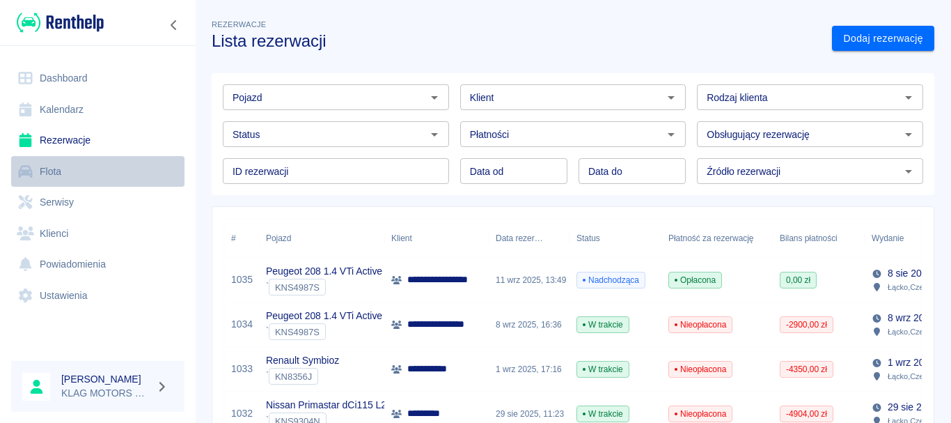
click at [89, 180] on link "Flota" at bounding box center [97, 171] width 173 height 31
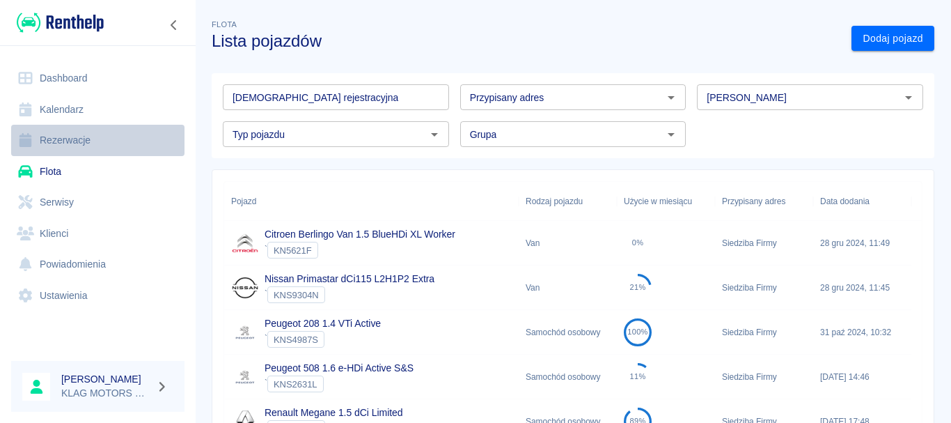
click at [86, 143] on link "Rezerwacje" at bounding box center [97, 140] width 173 height 31
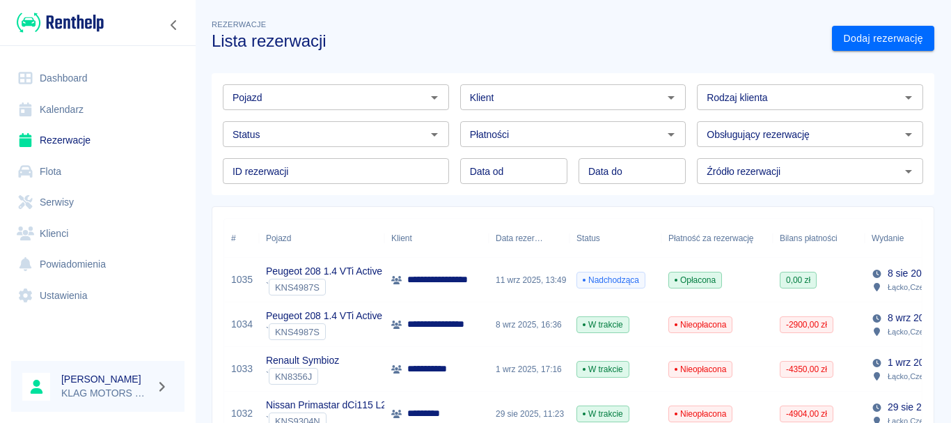
click at [377, 277] on p "Peugeot 208 1.4 VTi Active" at bounding box center [324, 271] width 116 height 15
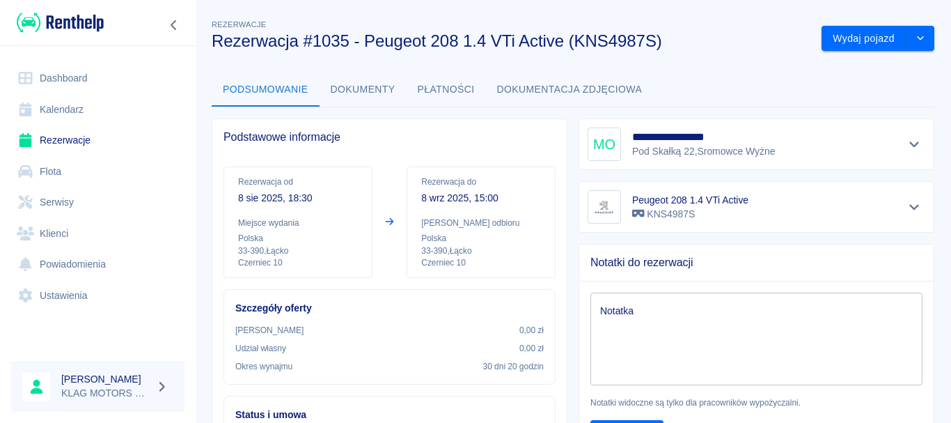
click at [379, 86] on button "Dokumenty" at bounding box center [363, 89] width 87 height 33
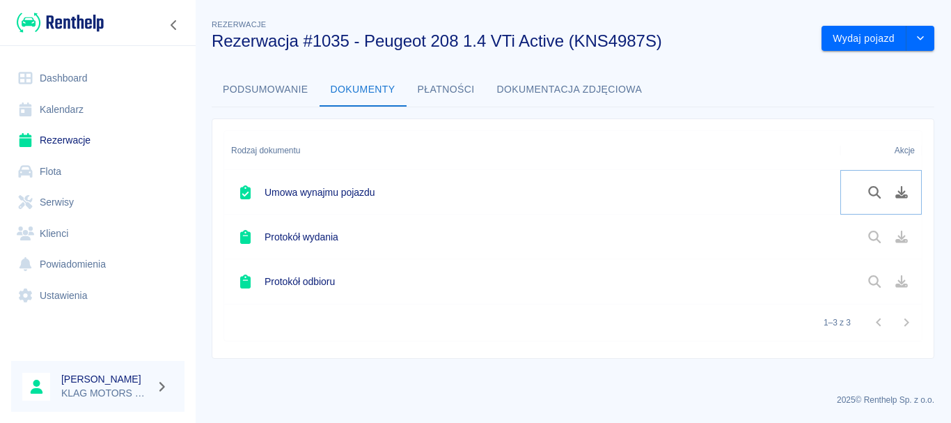
click at [868, 190] on icon "Podgląd dokumentu" at bounding box center [875, 192] width 16 height 13
click at [56, 72] on link "Dashboard" at bounding box center [97, 78] width 173 height 31
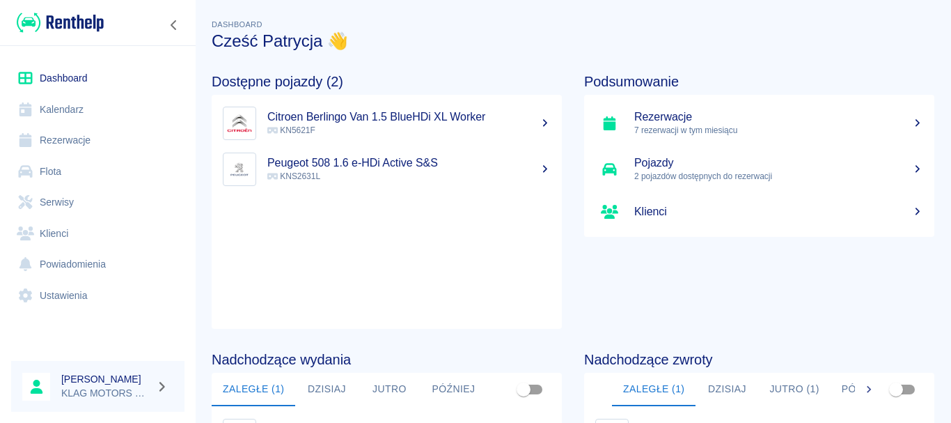
click at [64, 77] on link "Dashboard" at bounding box center [97, 78] width 173 height 31
